Goal: Ask a question

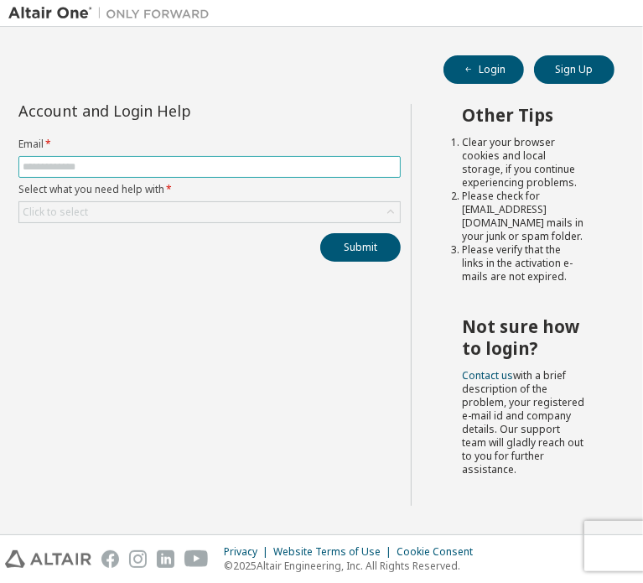
click at [352, 176] on span at bounding box center [209, 167] width 382 height 22
drag, startPoint x: 362, startPoint y: 191, endPoint x: 362, endPoint y: 167, distance: 24.3
click at [362, 190] on label "Select what you need help with *" at bounding box center [209, 189] width 382 height 13
click at [359, 172] on input "text" at bounding box center [210, 166] width 374 height 13
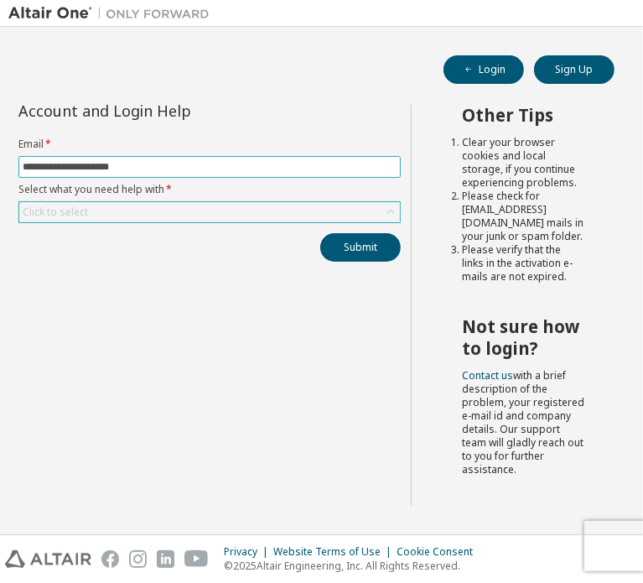
type input "**********"
click at [356, 216] on div "Click to select" at bounding box center [209, 212] width 381 height 20
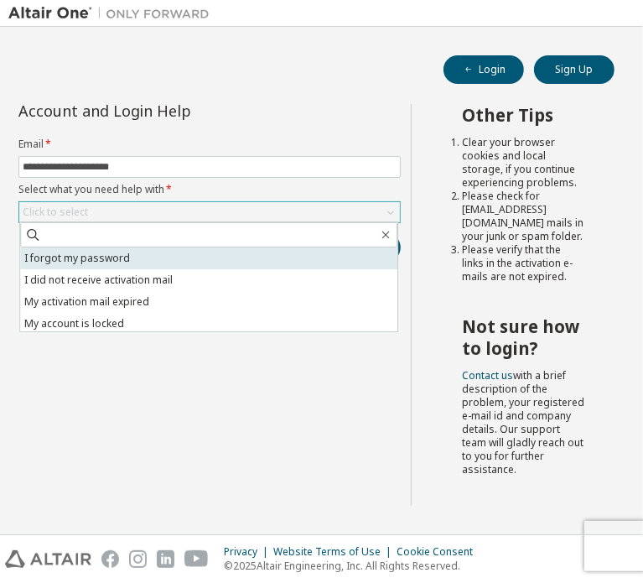
click at [174, 252] on li "I forgot my password" at bounding box center [208, 258] width 377 height 22
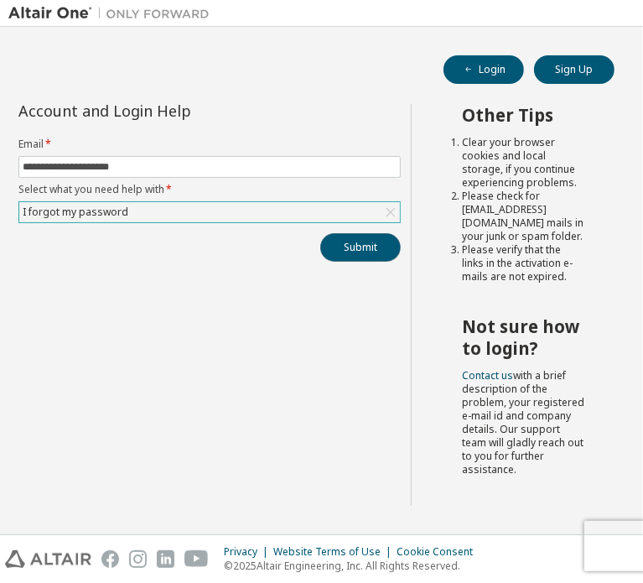
click at [362, 254] on button "Submit" at bounding box center [360, 247] width 81 height 29
